Goal: Task Accomplishment & Management: Manage account settings

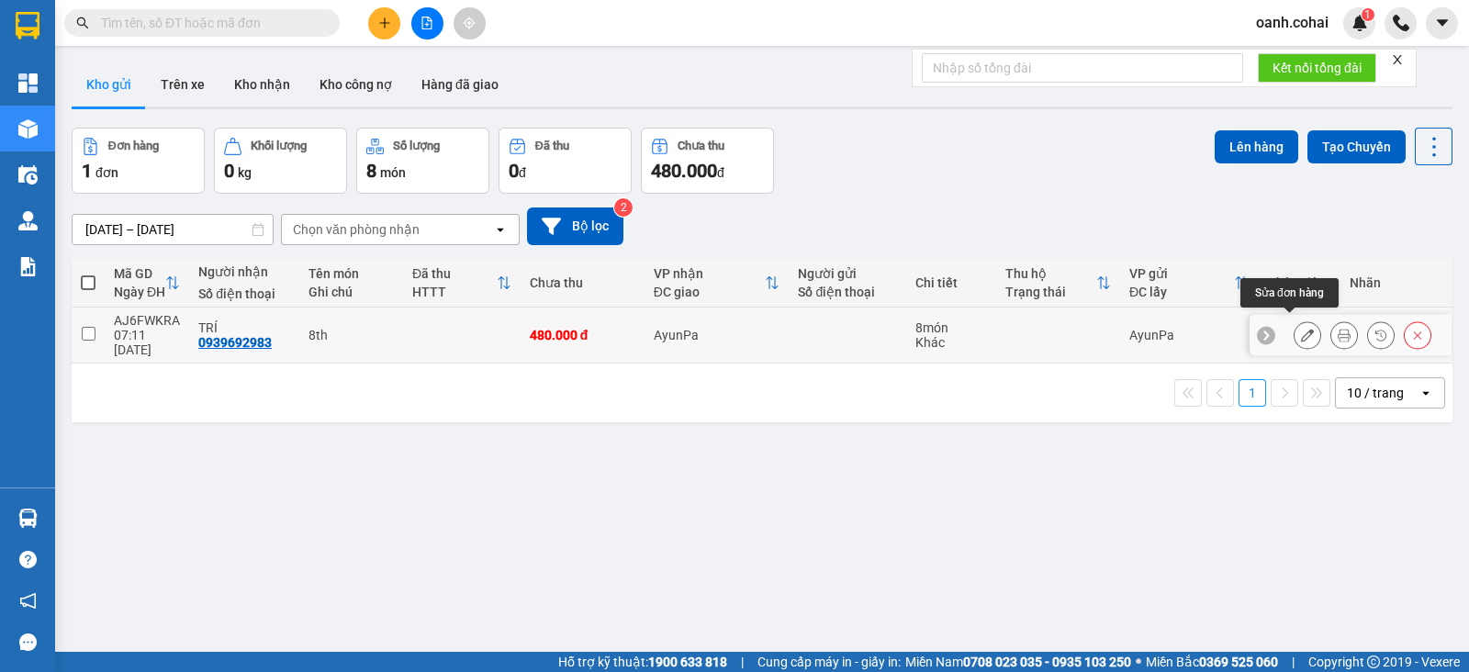
click at [1295, 333] on button at bounding box center [1308, 336] width 26 height 32
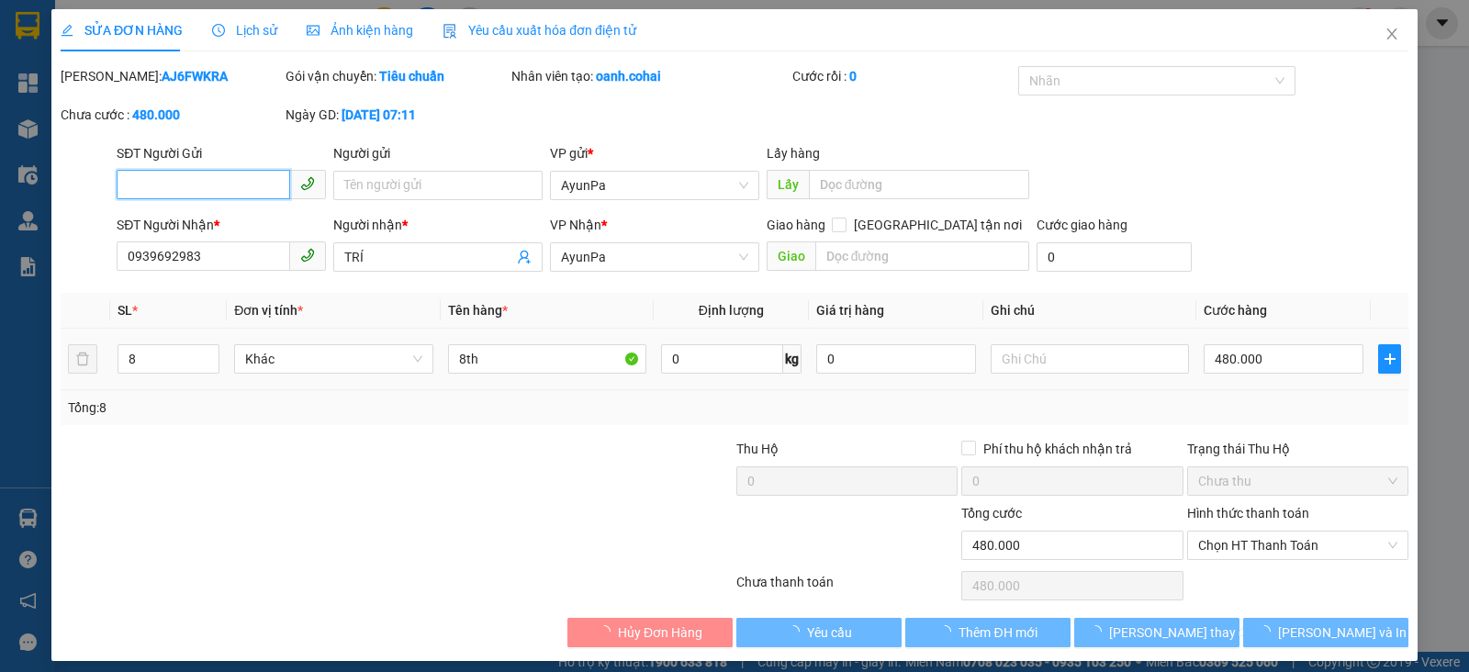
type input "0939692983"
type input "TRÍ"
type input "480.000"
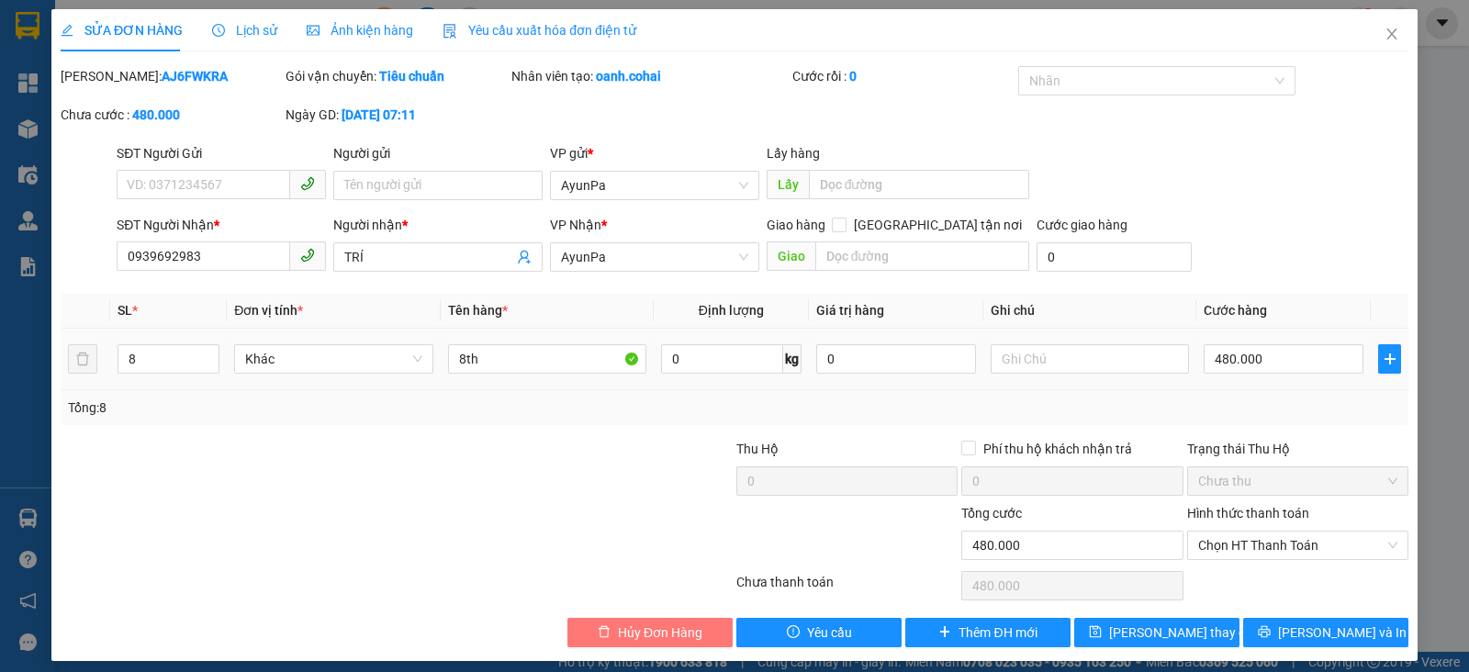
click at [629, 629] on span "Hủy Đơn Hàng" at bounding box center [660, 633] width 84 height 20
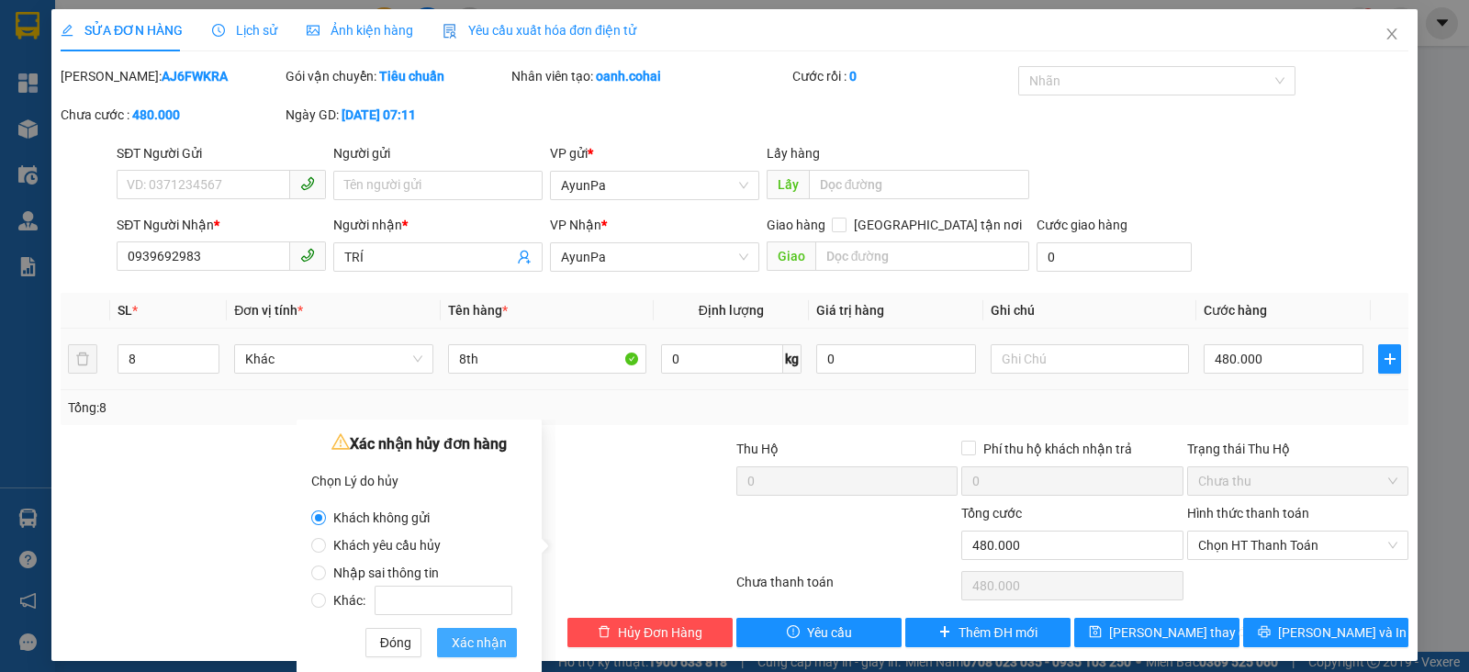
click at [485, 649] on span "Xác nhận" at bounding box center [479, 643] width 55 height 20
